Goal: Task Accomplishment & Management: Use online tool/utility

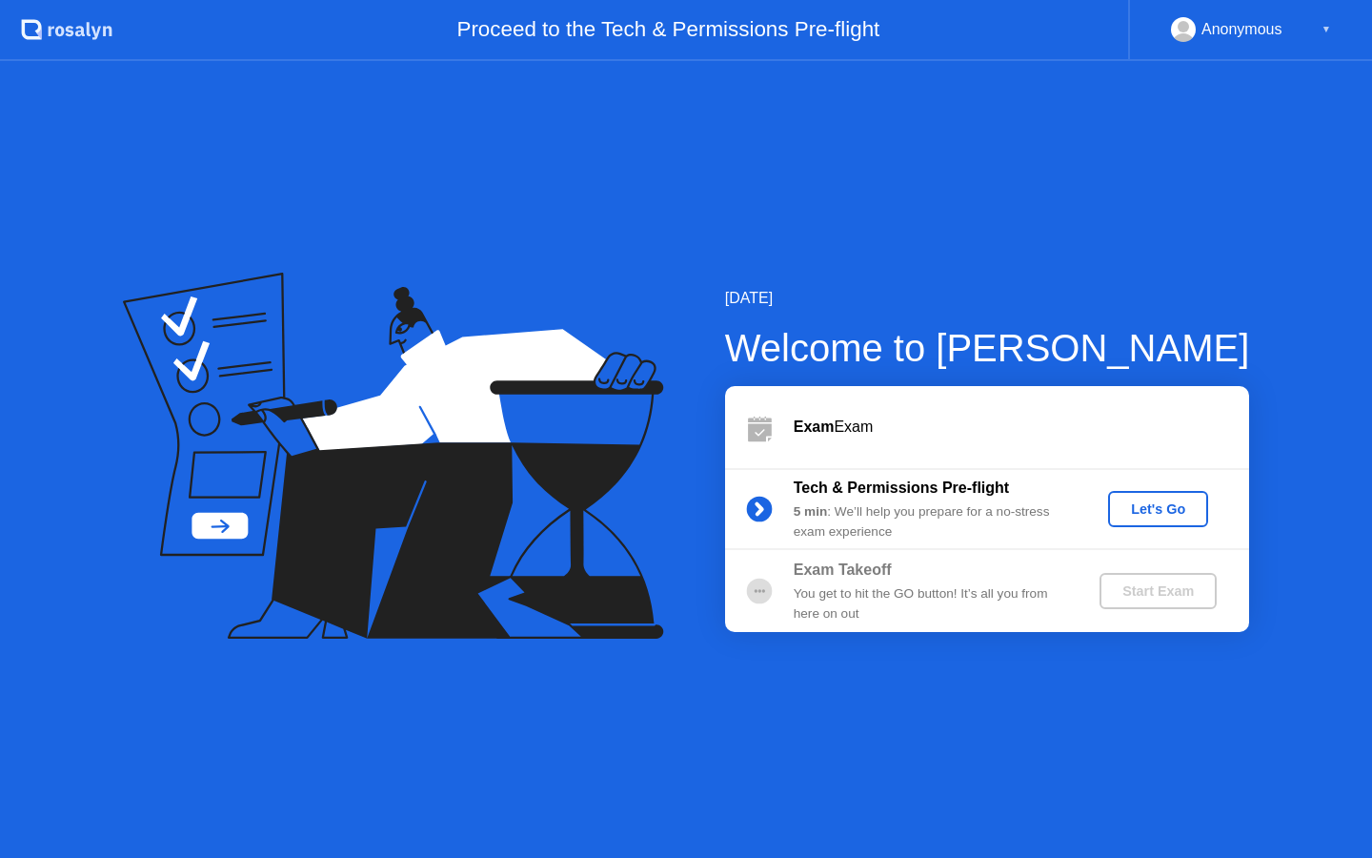
click at [1125, 510] on div "Let's Go" at bounding box center [1158, 508] width 85 height 15
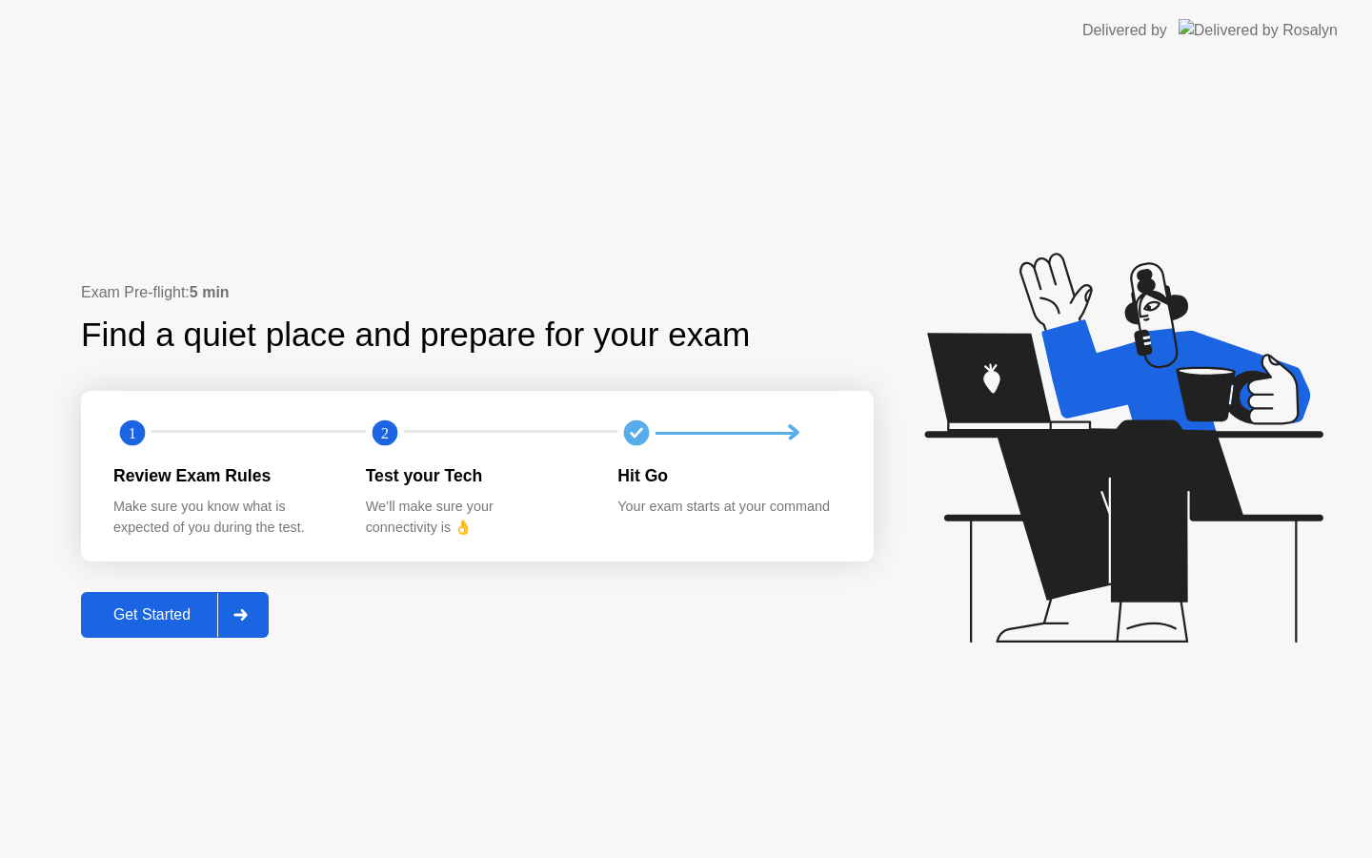
click at [158, 611] on div "Get Started" at bounding box center [152, 614] width 131 height 17
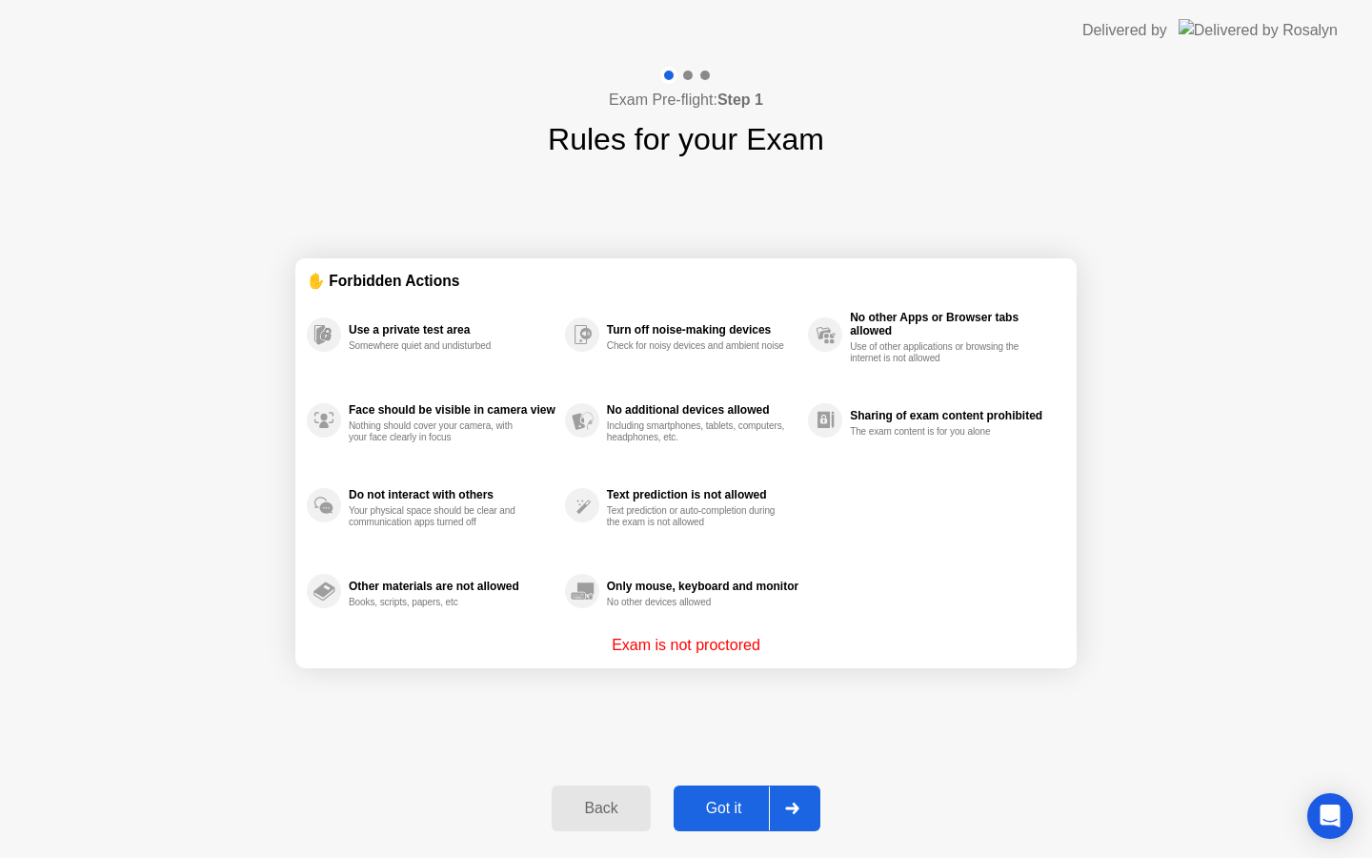
click at [792, 846] on div "Back Got it" at bounding box center [685, 808] width 291 height 88
click at [769, 816] on div at bounding box center [792, 808] width 46 height 44
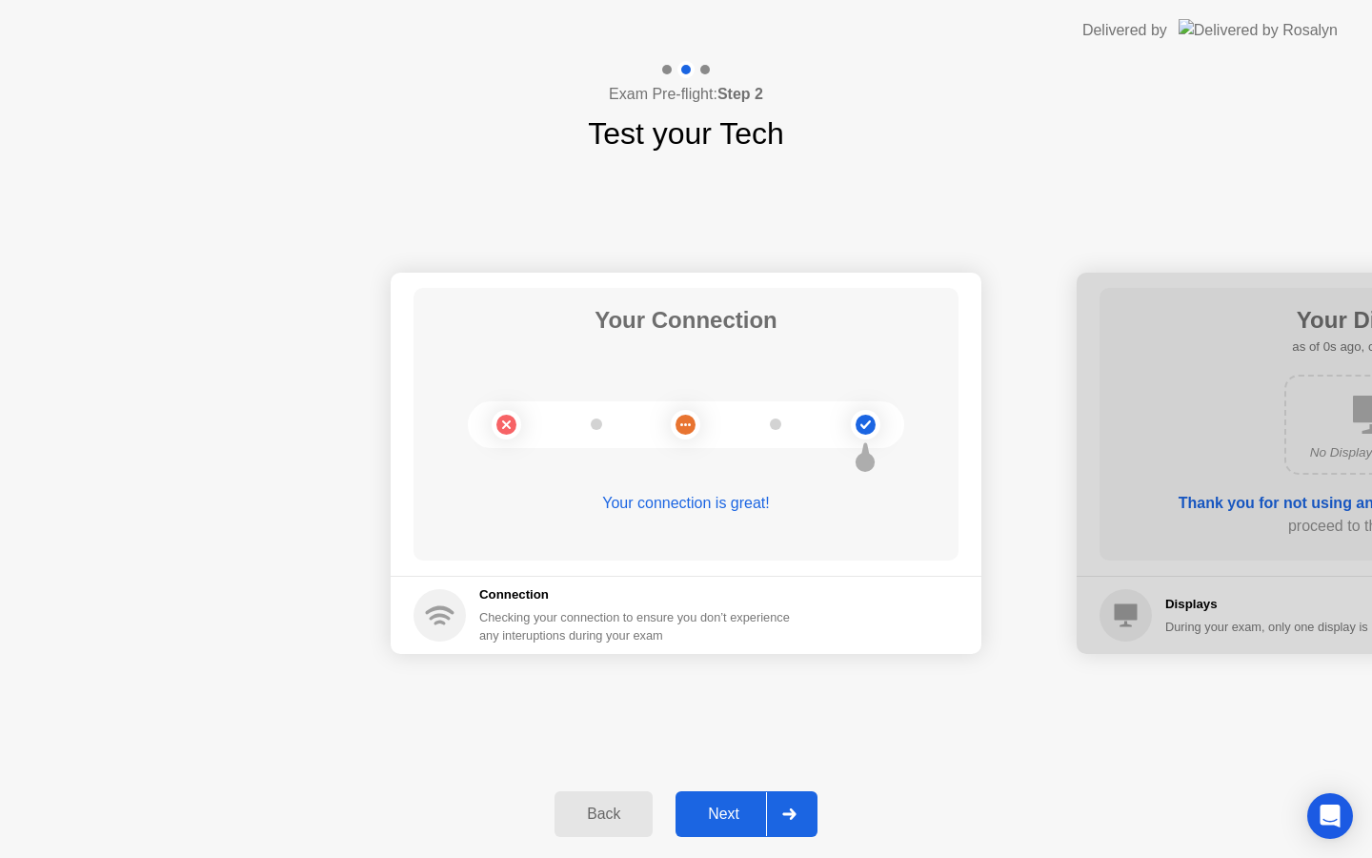
click at [749, 797] on button "Next" at bounding box center [747, 814] width 142 height 46
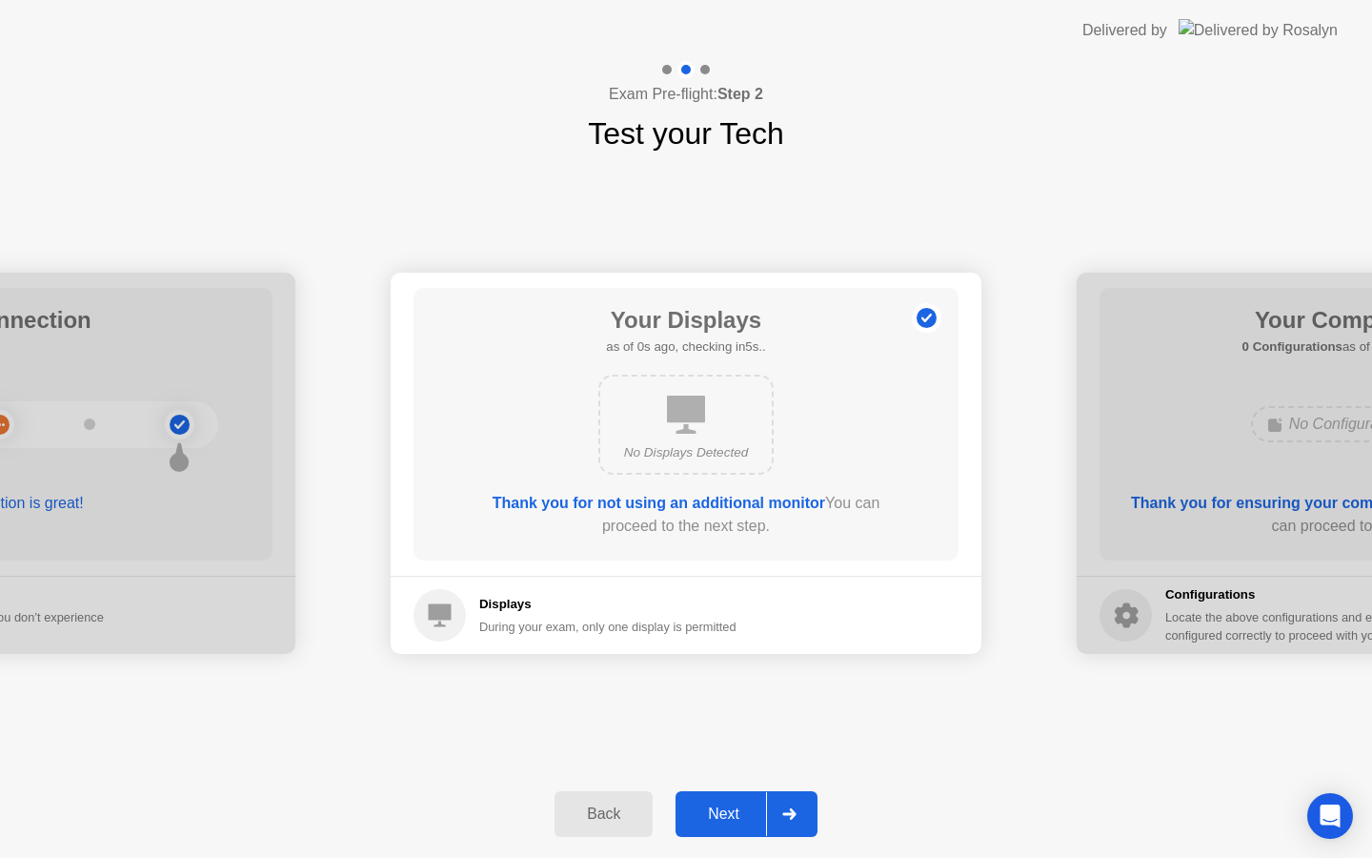
click at [763, 806] on div "Next" at bounding box center [723, 813] width 85 height 17
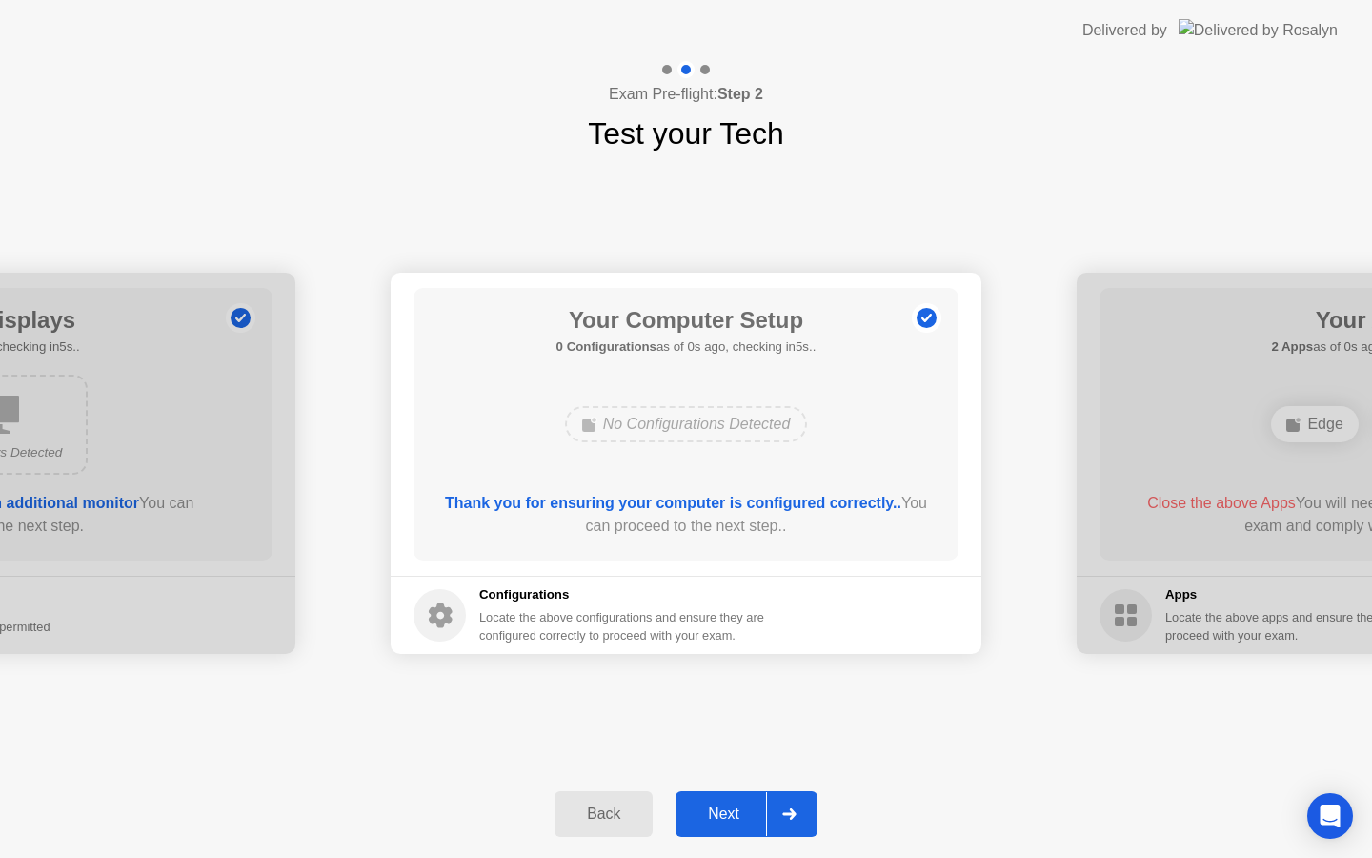
click at [763, 806] on div "Next" at bounding box center [723, 813] width 85 height 17
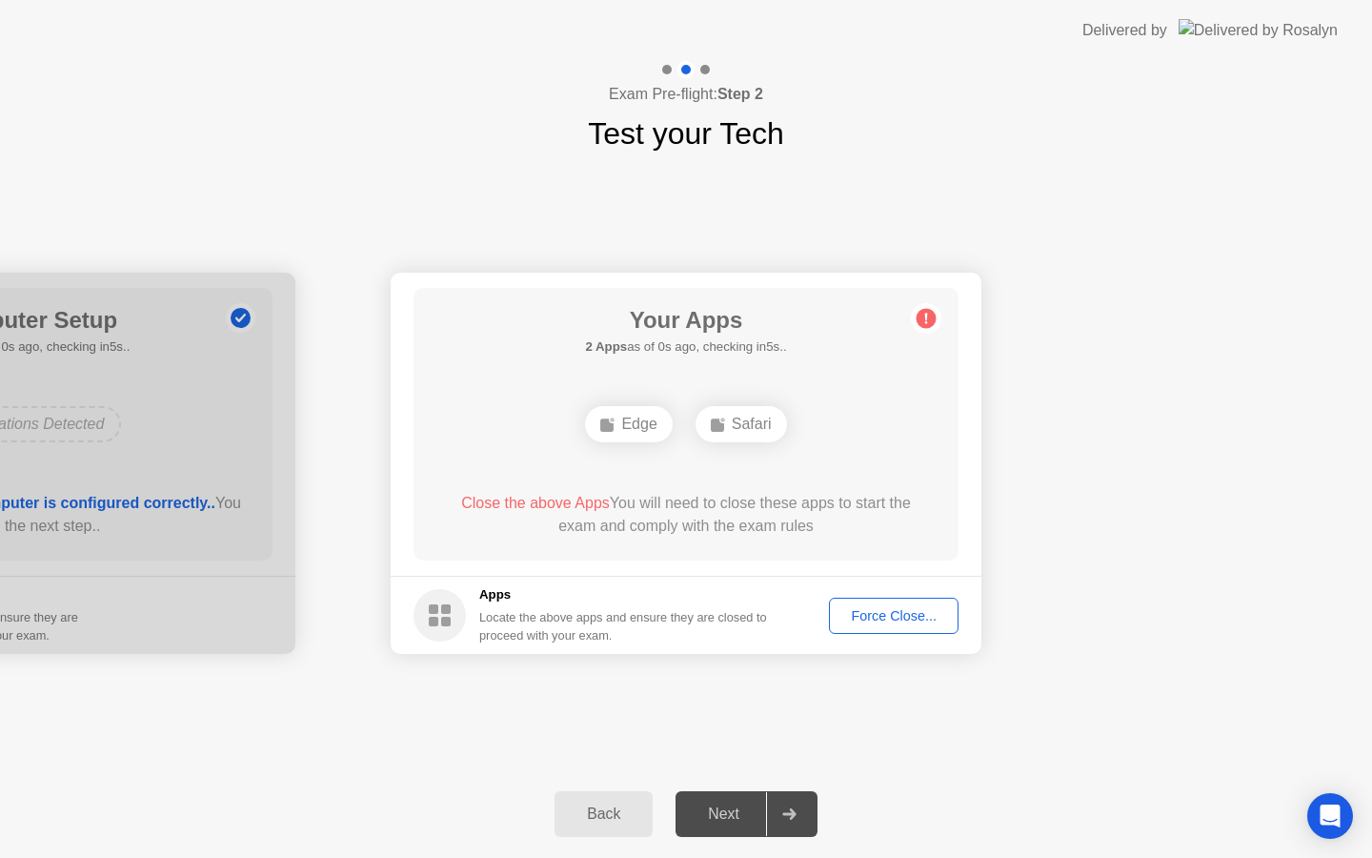
click at [763, 806] on div "Next" at bounding box center [723, 813] width 85 height 17
click at [909, 608] on div "Force Close..." at bounding box center [894, 615] width 116 height 15
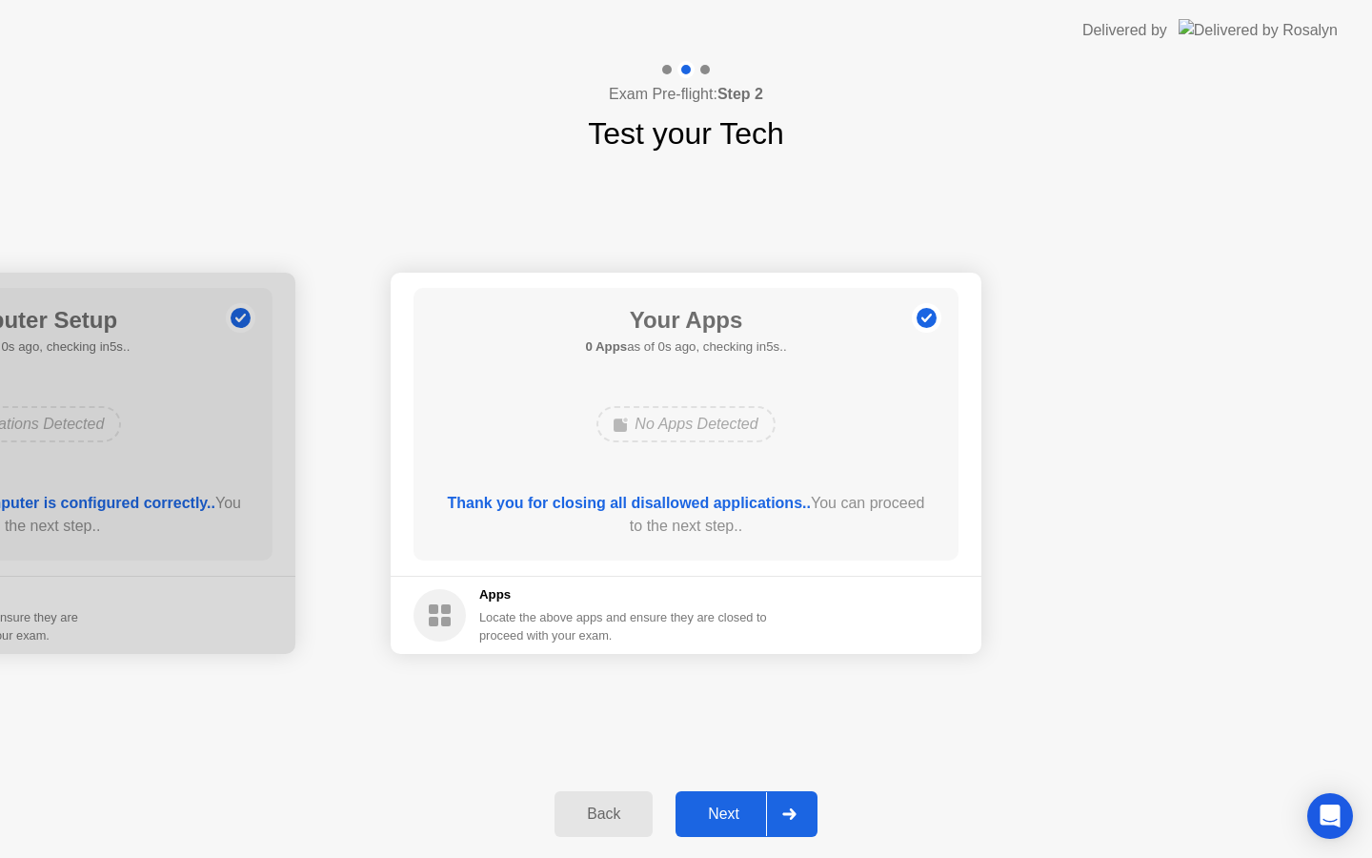
click at [760, 820] on div "Next" at bounding box center [723, 813] width 85 height 17
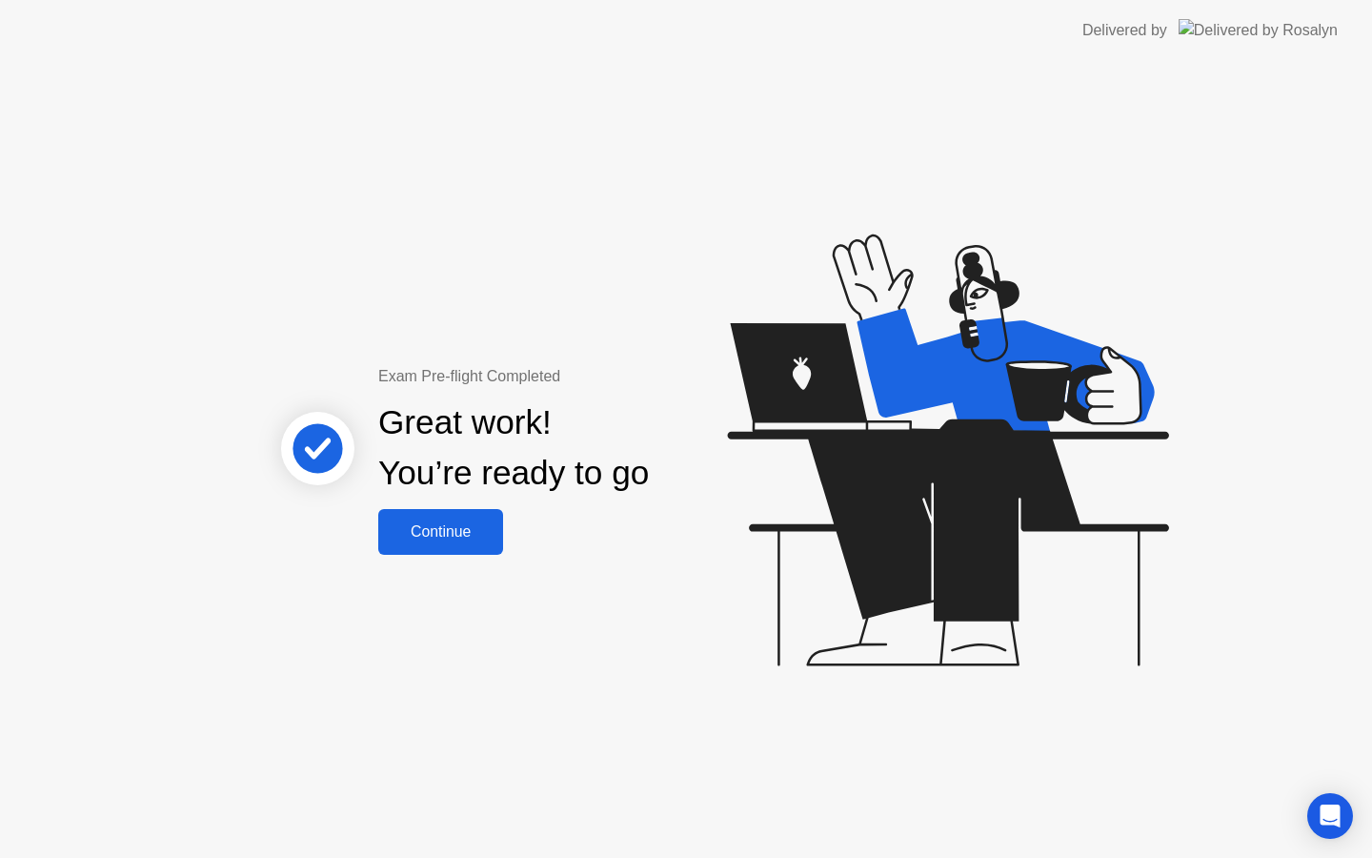
click at [442, 523] on div "Continue" at bounding box center [440, 531] width 113 height 17
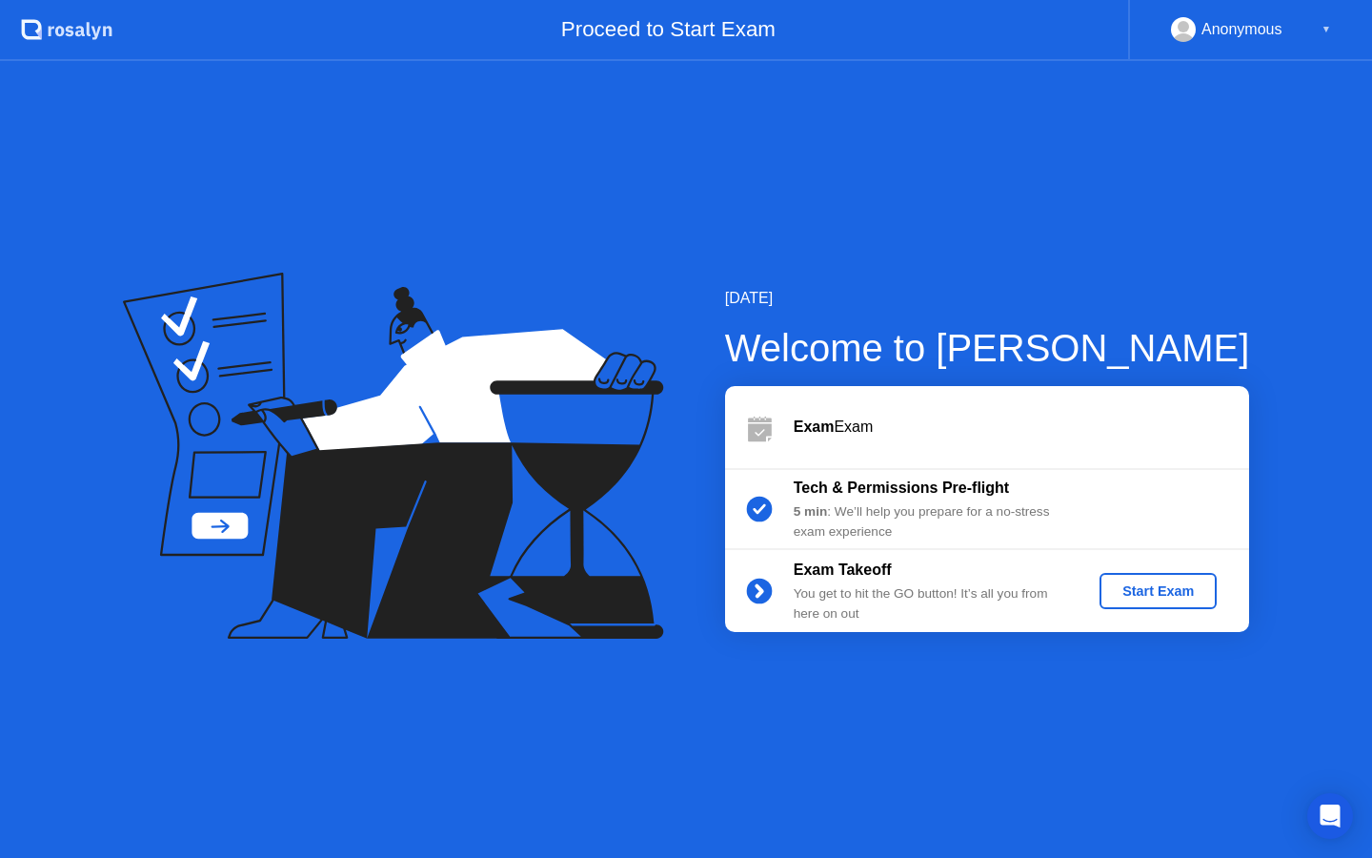
click at [1159, 593] on div "Start Exam" at bounding box center [1158, 590] width 102 height 15
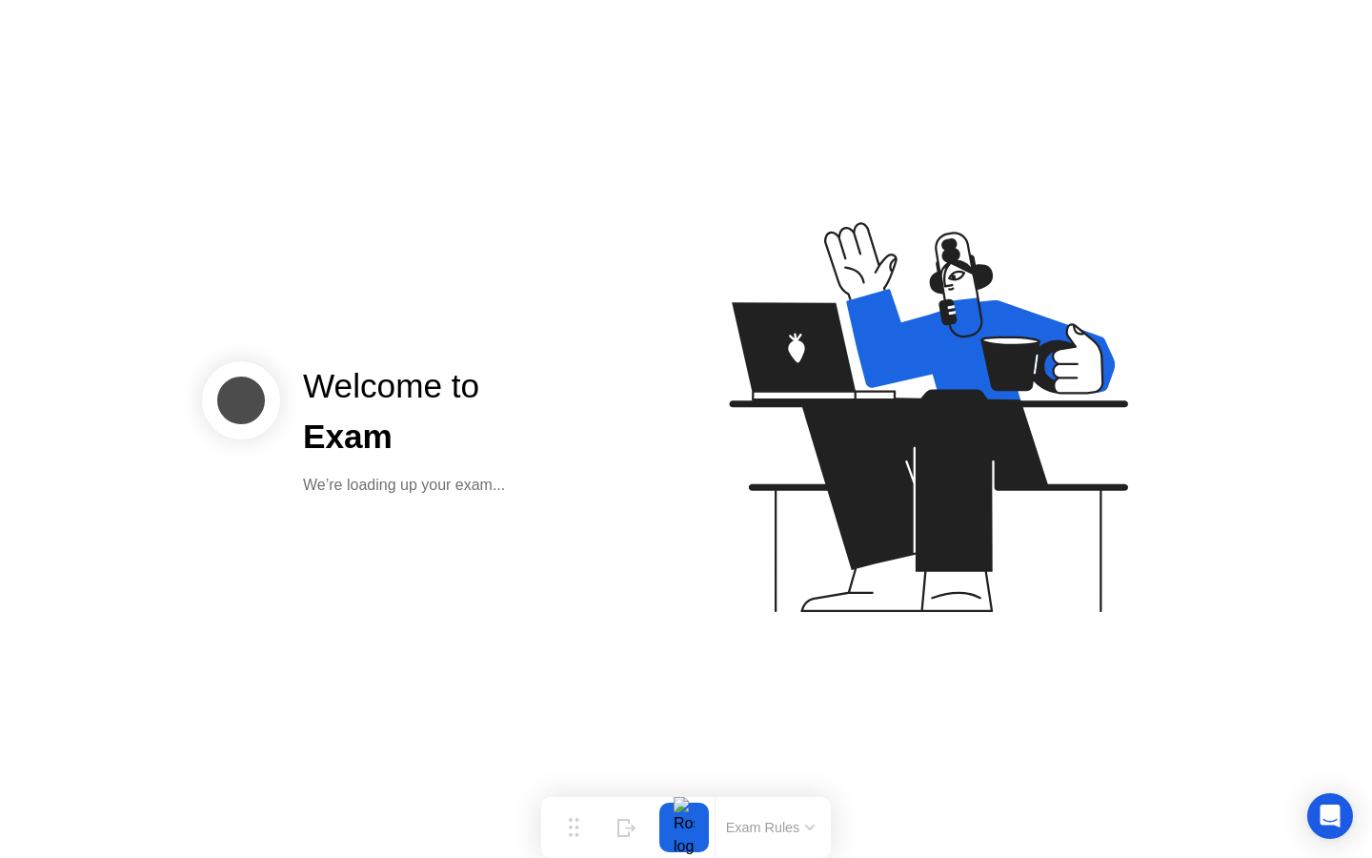
click at [390, 407] on div "Welcome to" at bounding box center [404, 386] width 202 height 50
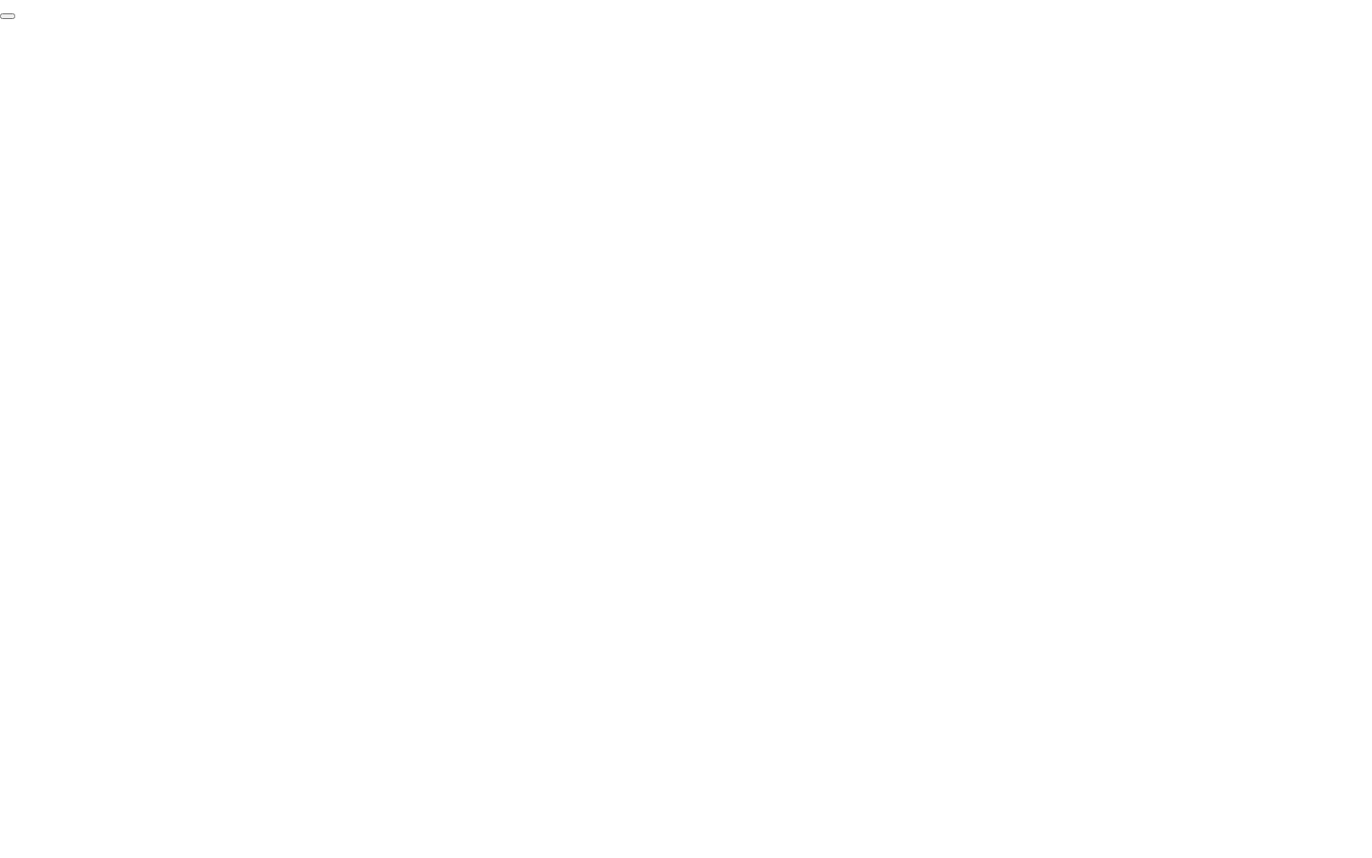
click div "End Proctoring Session"
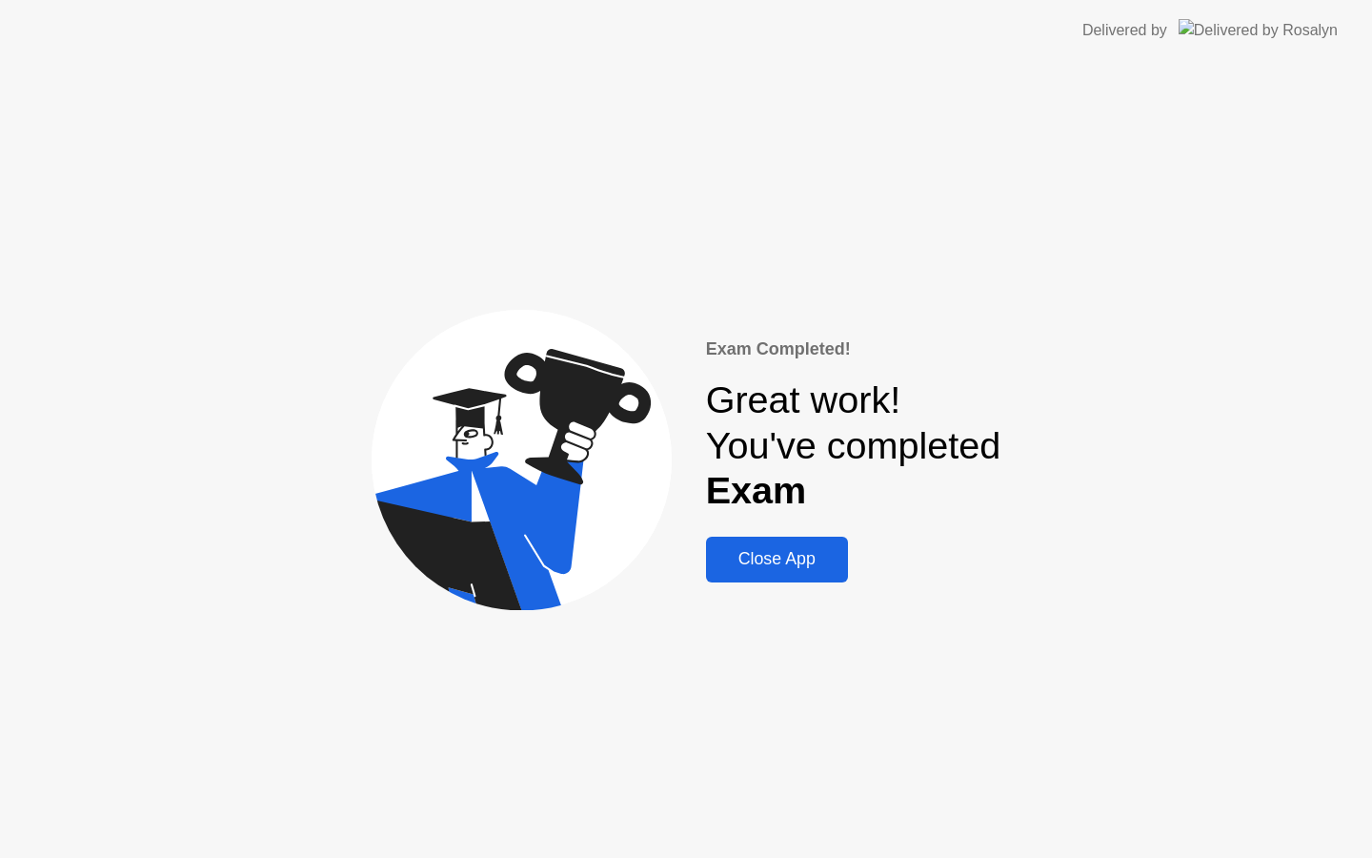
click at [753, 541] on button "Close App" at bounding box center [777, 559] width 142 height 46
